Goal: Task Accomplishment & Management: Use online tool/utility

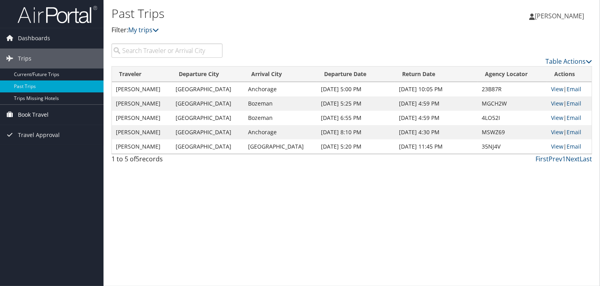
click at [37, 114] on span "Book Travel" at bounding box center [33, 115] width 31 height 20
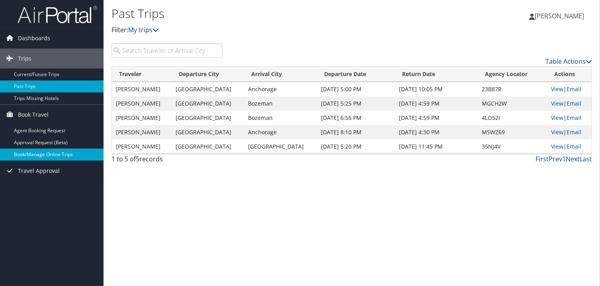
click at [49, 151] on link "Book/Manage Online Trips" at bounding box center [52, 154] width 104 height 12
